Goal: Subscribe to service/newsletter

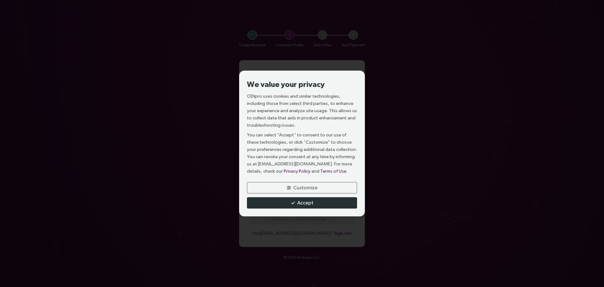
click at [306, 202] on span "Accept" at bounding box center [305, 203] width 16 height 8
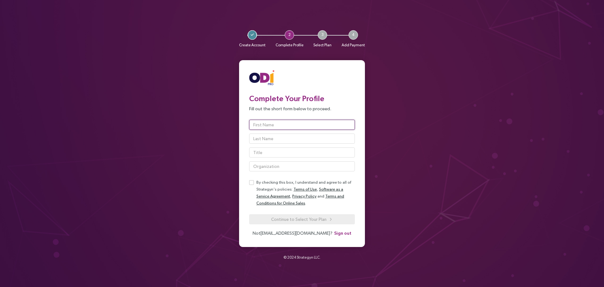
click at [290, 127] on input "text" at bounding box center [302, 125] width 106 height 10
type input "[PERSON_NAME]"
click at [275, 135] on input "text" at bounding box center [302, 138] width 106 height 10
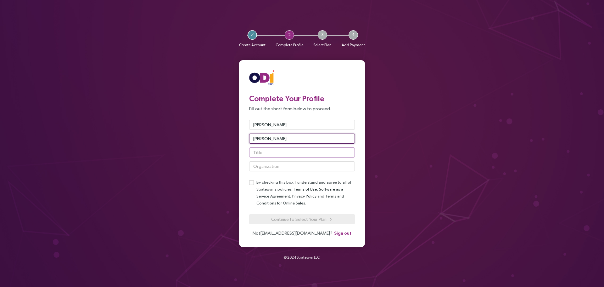
type input "Mabie"
click at [286, 156] on input "text" at bounding box center [302, 152] width 106 height 10
type input "Chief Strategy Officer"
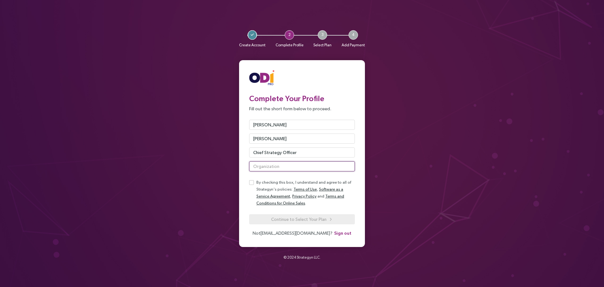
click at [284, 166] on input "text" at bounding box center [302, 166] width 106 height 10
drag, startPoint x: 256, startPoint y: 166, endPoint x: 245, endPoint y: 166, distance: 10.4
click at [245, 166] on div "Complete Your Profile Fill out the short form below to proceed. Derek Mabie Chi…" at bounding box center [302, 153] width 116 height 167
type input "Best Friends Pet Care"
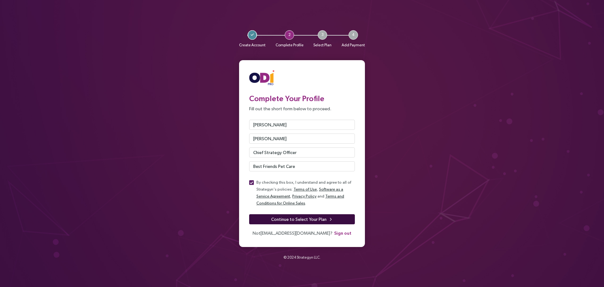
click at [295, 217] on span "Continue to Select Your Plan" at bounding box center [298, 219] width 55 height 7
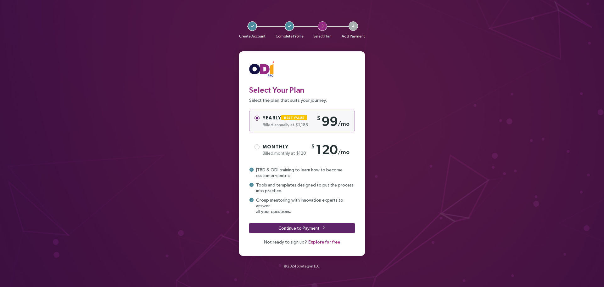
click at [290, 142] on label "Monthly Billed monthly at $120 $ 120 /mo" at bounding box center [302, 149] width 106 height 25
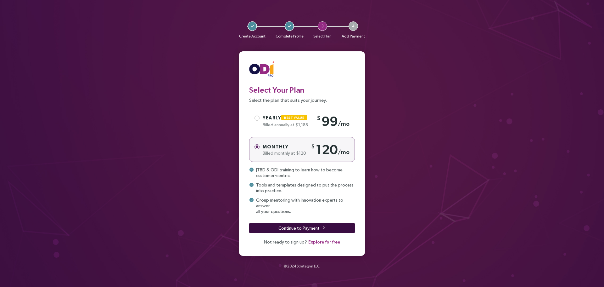
click at [309, 224] on span "Continue to Payment" at bounding box center [299, 227] width 41 height 7
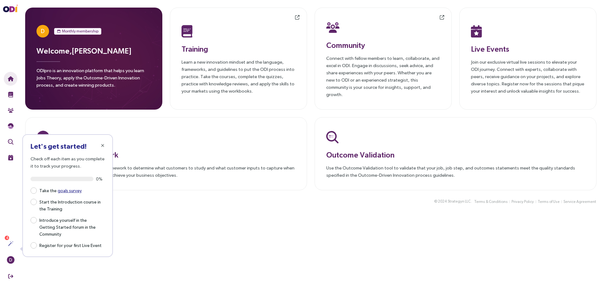
click at [271, 222] on main "D Monthly membership Welcome, [PERSON_NAME] ODIpro is an innovation platform th…" at bounding box center [311, 143] width 587 height 287
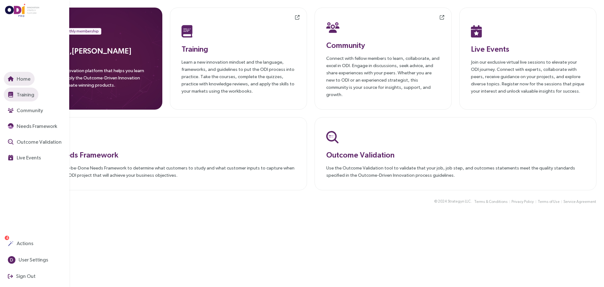
click at [17, 95] on span "Training" at bounding box center [24, 95] width 19 height 8
click at [31, 156] on span "Live Events" at bounding box center [27, 158] width 25 height 8
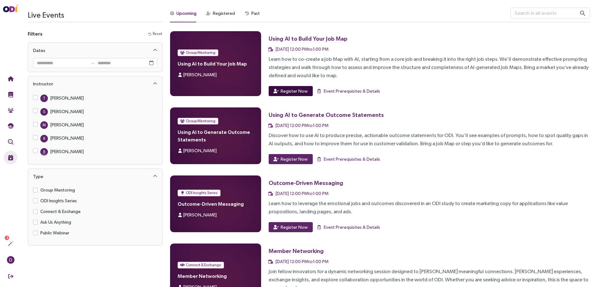
click at [294, 91] on span "Register Now" at bounding box center [293, 90] width 27 height 7
drag, startPoint x: 126, startPoint y: 0, endPoint x: 363, endPoint y: 138, distance: 273.6
click at [363, 138] on div "Discover how to use AI to produce precise, actionable outcome statements for OD…" at bounding box center [428, 139] width 321 height 16
click at [293, 160] on span "Register Now" at bounding box center [293, 158] width 27 height 7
